Goal: Find specific page/section: Find specific page/section

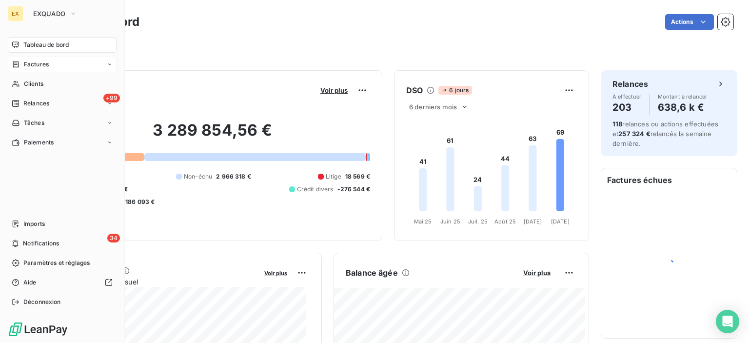
click at [28, 59] on div "Factures" at bounding box center [62, 65] width 109 height 16
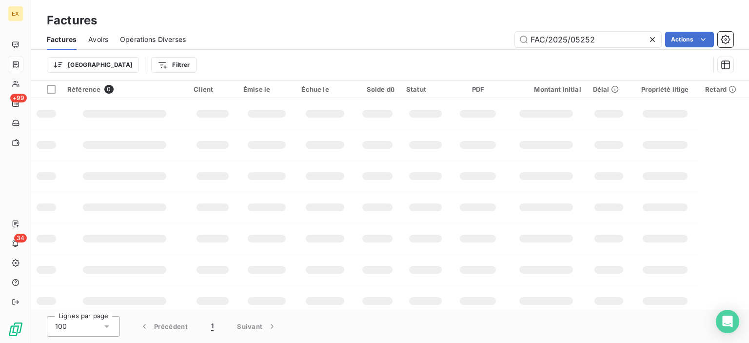
drag, startPoint x: 613, startPoint y: 44, endPoint x: 504, endPoint y: 47, distance: 108.3
click at [504, 47] on div "Factures Avoirs Opérations Diverses FAC/2025/05252 Actions" at bounding box center [390, 39] width 718 height 20
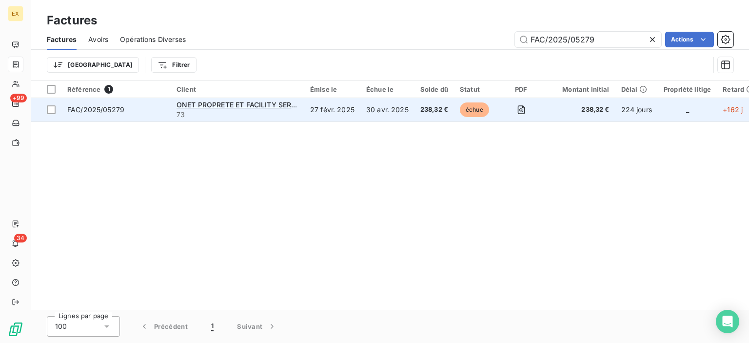
type input "FAC/2025/05279"
click at [124, 111] on span "FAC/2025/05279" at bounding box center [116, 110] width 98 height 10
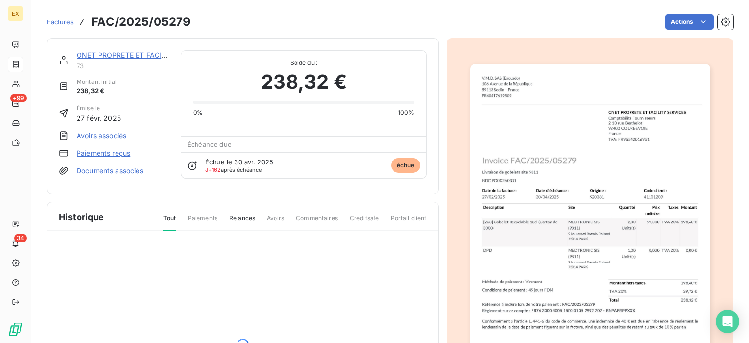
click at [122, 55] on link "ONET PROPRETE ET FACILITY SERVICES" at bounding box center [145, 55] width 136 height 8
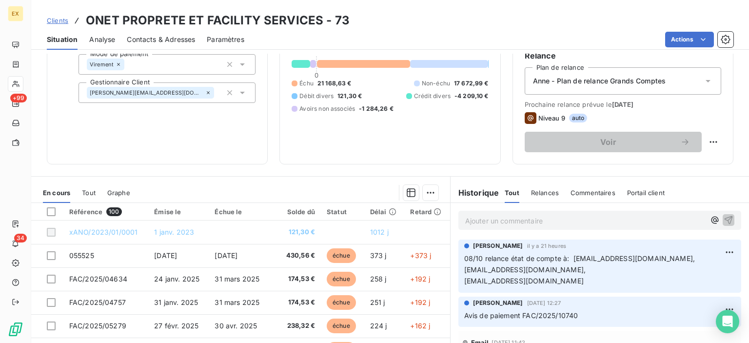
scroll to position [98, 0]
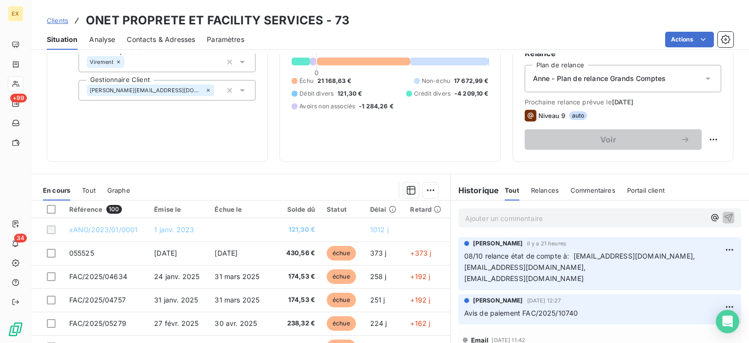
click at [524, 216] on p "Ajouter un commentaire ﻿" at bounding box center [585, 218] width 240 height 12
click at [724, 216] on icon "button" at bounding box center [729, 217] width 10 height 10
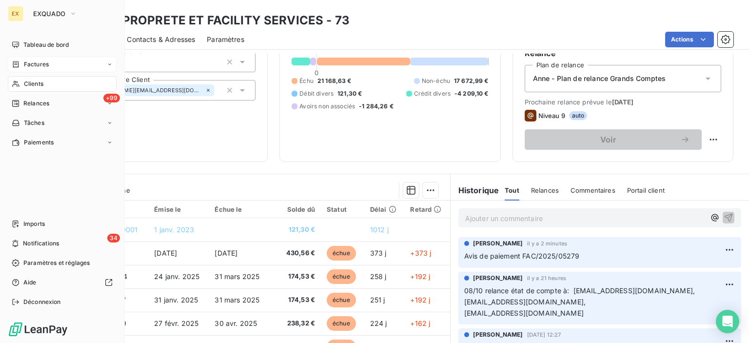
click at [25, 66] on span "Factures" at bounding box center [36, 64] width 25 height 9
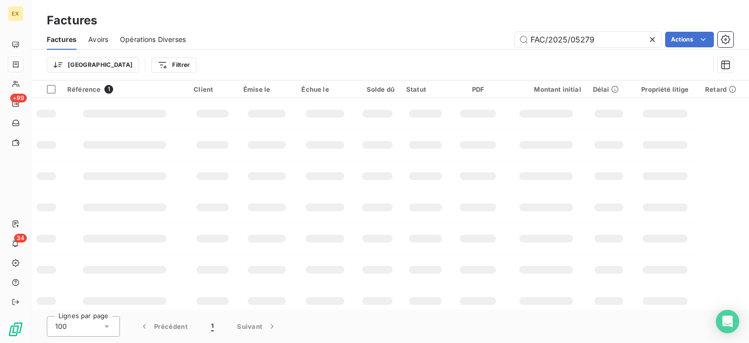
drag, startPoint x: 598, startPoint y: 42, endPoint x: 510, endPoint y: 40, distance: 88.3
click at [510, 40] on div "FAC/2025/05279 Actions" at bounding box center [466, 40] width 536 height 16
type input "FAC/2025/09637"
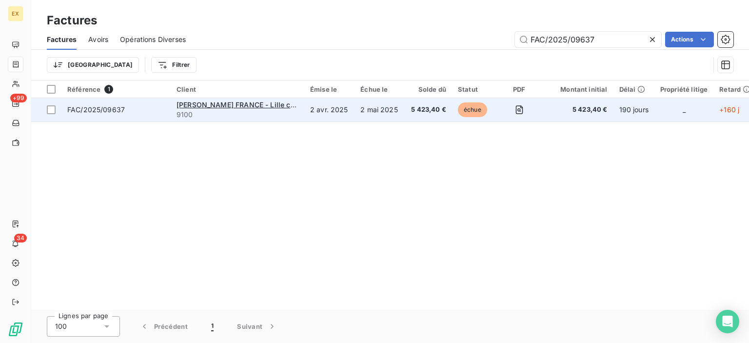
click at [129, 118] on td "FAC/2025/09637" at bounding box center [115, 109] width 109 height 23
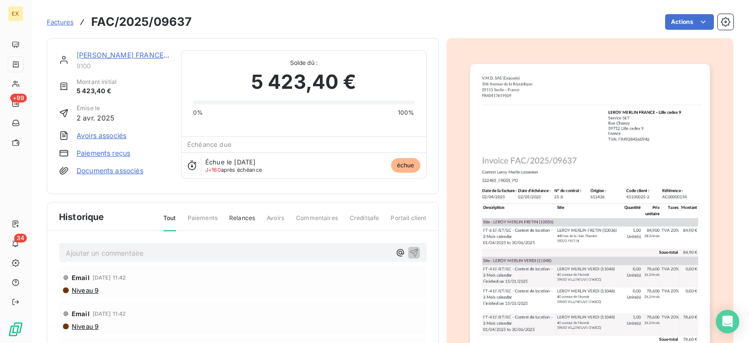
click at [129, 58] on link "[PERSON_NAME] FRANCE - Lille cedex 9" at bounding box center [144, 55] width 135 height 8
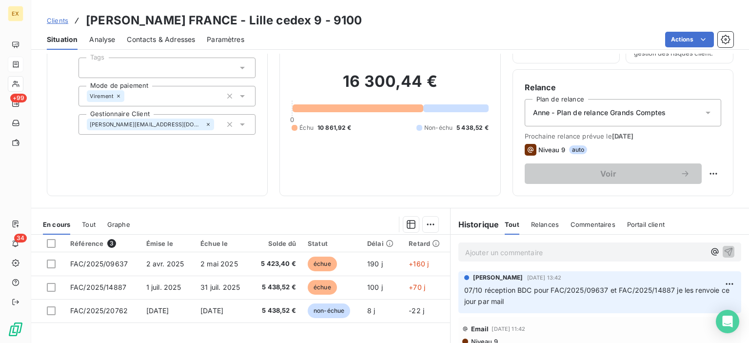
scroll to position [146, 0]
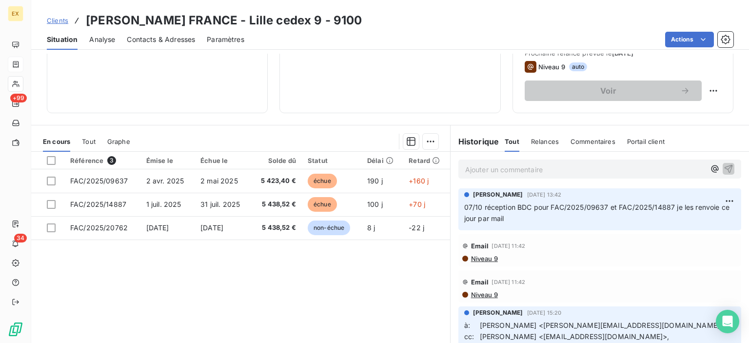
click at [569, 173] on p "Ajouter un commentaire ﻿" at bounding box center [585, 169] width 240 height 12
